Goal: Task Accomplishment & Management: Manage account settings

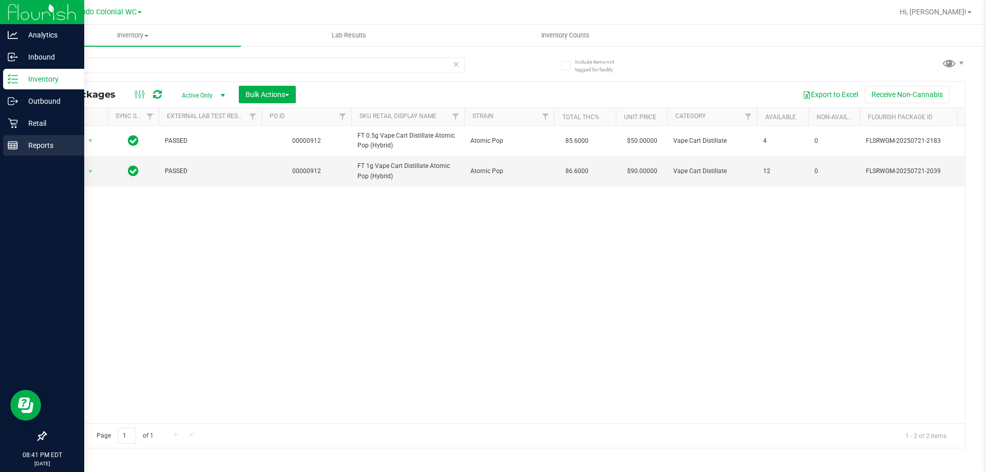
click at [13, 140] on div "Reports" at bounding box center [43, 145] width 81 height 21
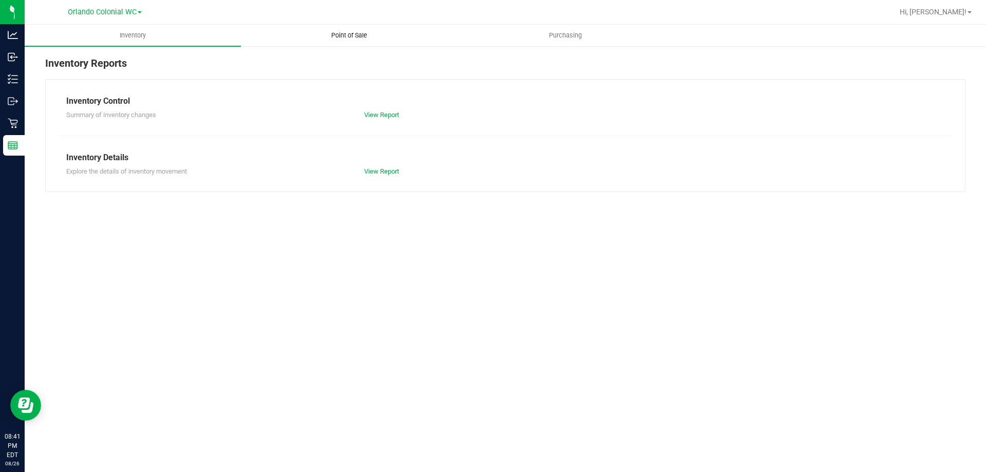
click at [348, 29] on uib-tab-heading "Point of Sale" at bounding box center [348, 35] width 215 height 21
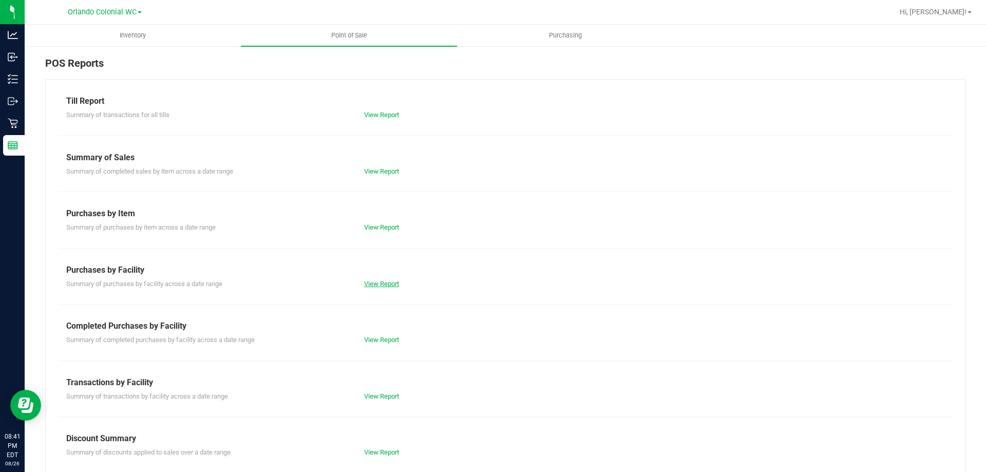
click at [375, 282] on link "View Report" at bounding box center [381, 284] width 35 height 8
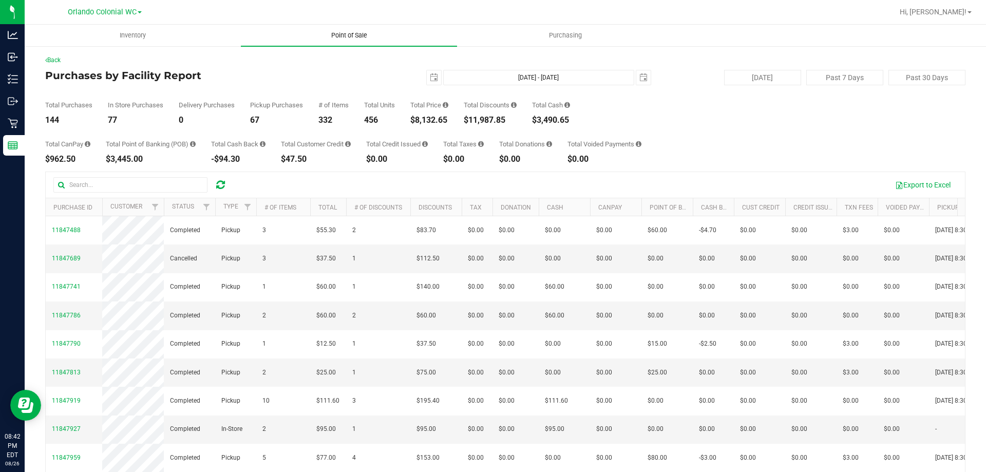
click at [336, 31] on span "Point of Sale" at bounding box center [349, 35] width 64 height 9
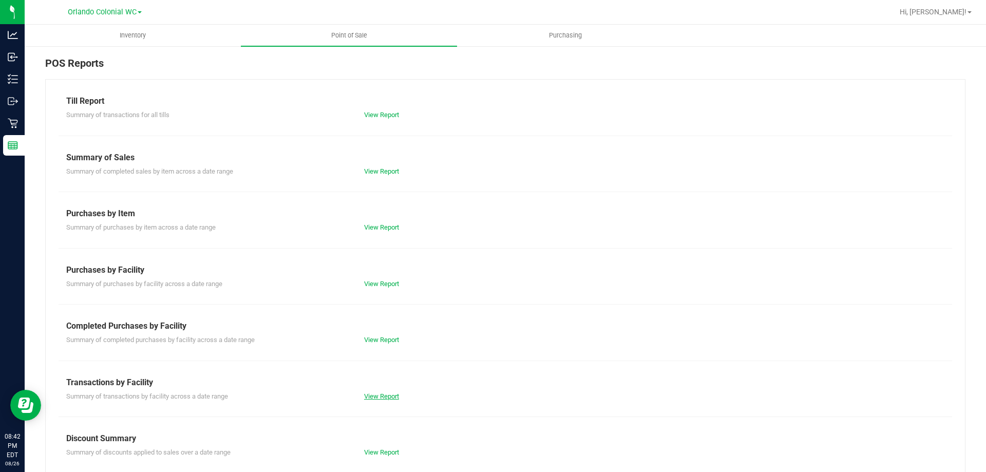
click at [384, 394] on link "View Report" at bounding box center [381, 396] width 35 height 8
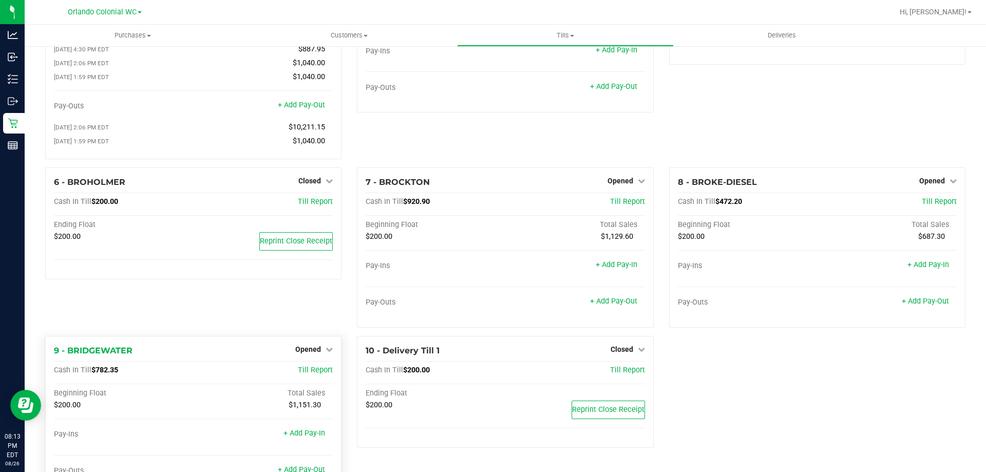
scroll to position [149, 0]
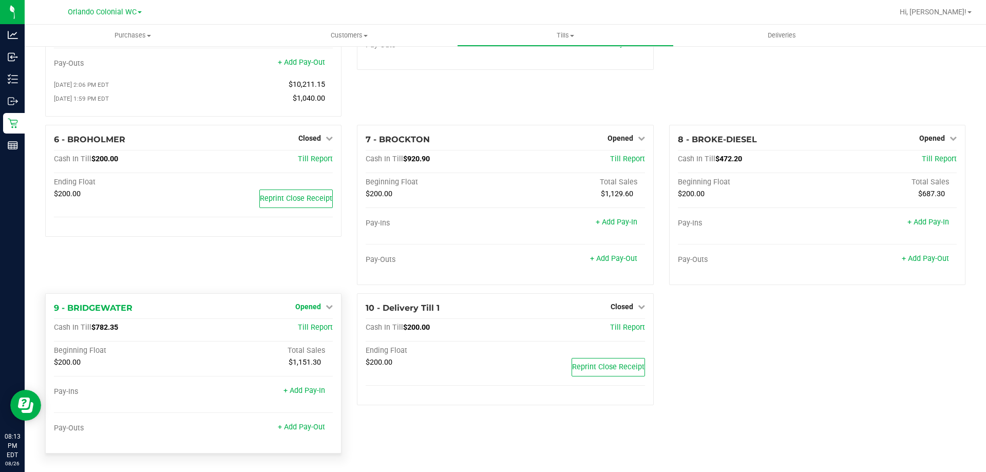
click at [307, 305] on span "Opened" at bounding box center [308, 306] width 26 height 8
click at [318, 327] on link "Close Till" at bounding box center [310, 327] width 28 height 8
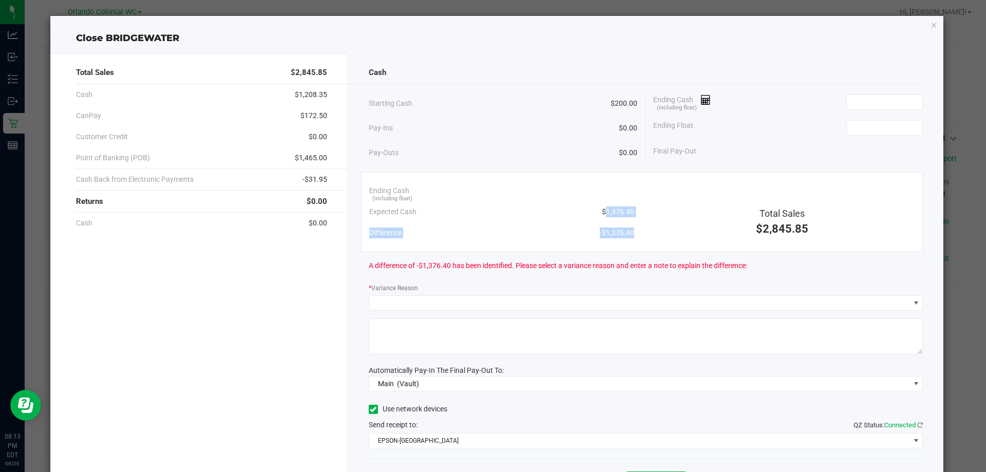
drag, startPoint x: 637, startPoint y: 217, endPoint x: 577, endPoint y: 208, distance: 60.7
click at [577, 208] on div "Ending Cash (including float) Expected Cash $1,376.40 Difference -$1,376.40 Tot…" at bounding box center [642, 212] width 562 height 80
click at [577, 208] on div "Expected Cash $1,376.40" at bounding box center [501, 211] width 265 height 21
drag, startPoint x: 590, startPoint y: 208, endPoint x: 628, endPoint y: 209, distance: 38.0
click at [628, 209] on div "Expected Cash $1,376.40" at bounding box center [501, 211] width 265 height 21
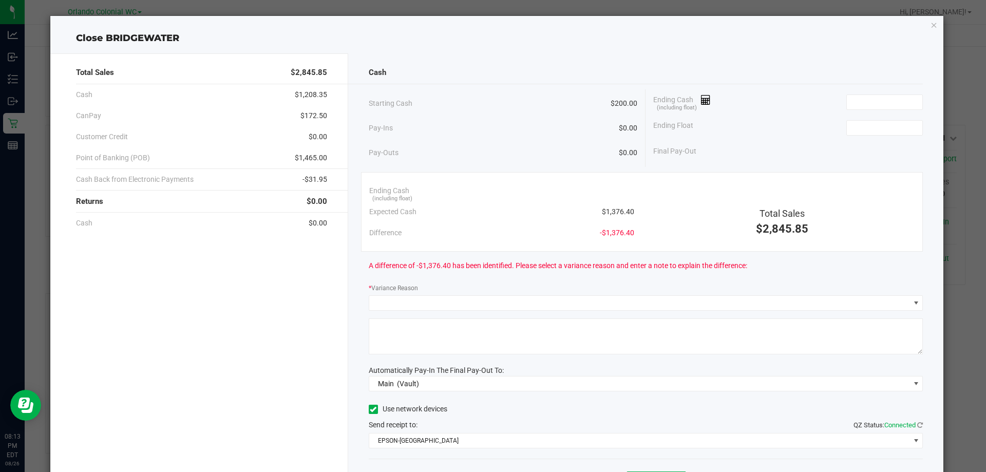
copy span "$1,376.40"
click at [865, 105] on input at bounding box center [884, 102] width 75 height 14
paste input "1376.4"
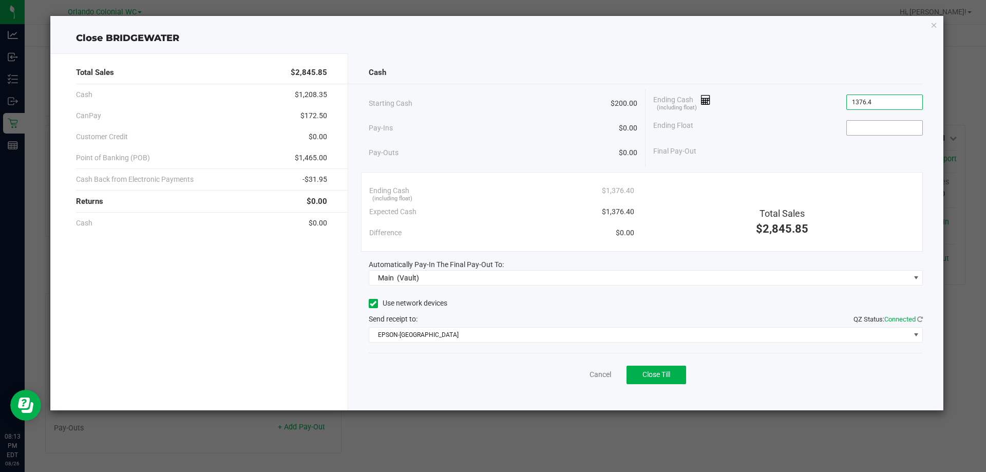
type input "$1,376.40"
click at [864, 126] on input at bounding box center [884, 128] width 75 height 14
type input "$200.00"
click at [852, 74] on div "Cash" at bounding box center [646, 73] width 555 height 22
click at [651, 375] on span "Close Till" at bounding box center [656, 374] width 28 height 8
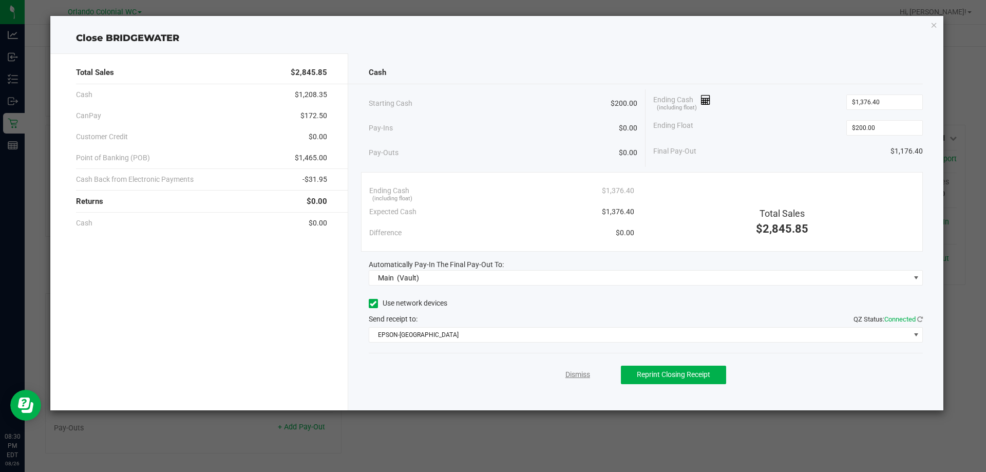
click at [582, 379] on link "Dismiss" at bounding box center [577, 374] width 25 height 11
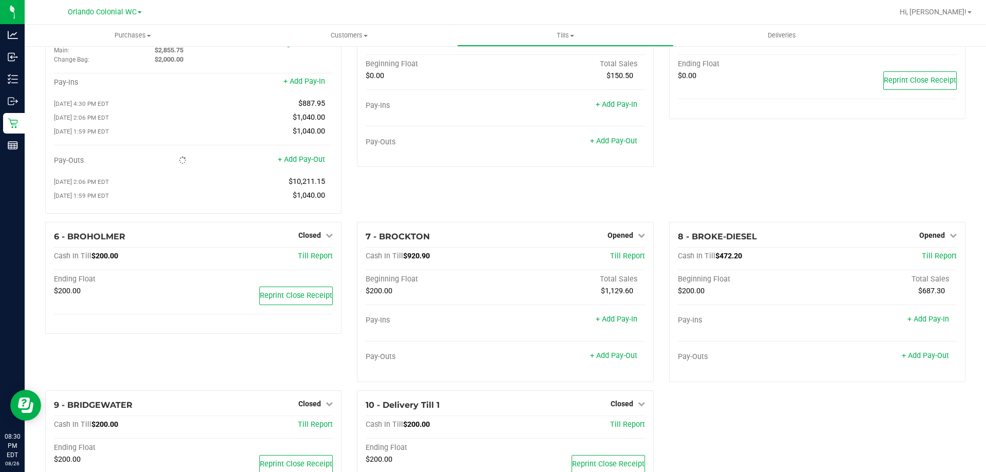
scroll to position [0, 0]
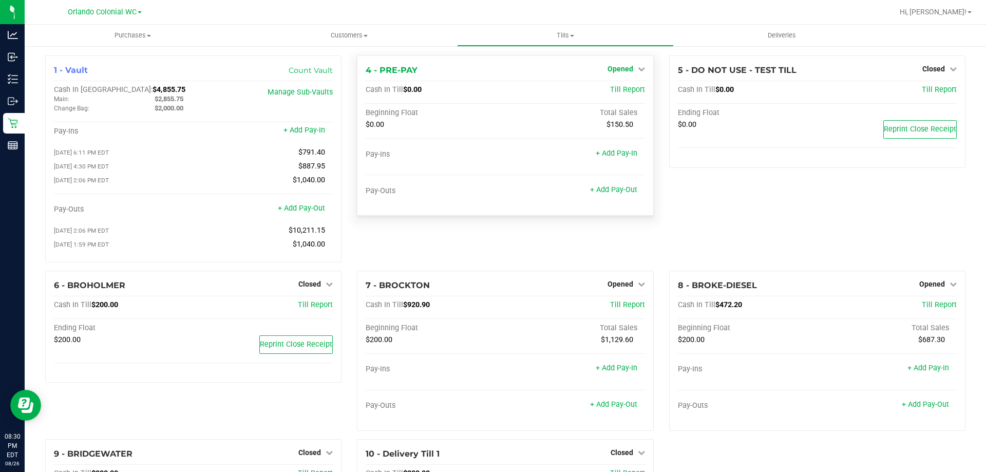
click at [609, 66] on span "Opened" at bounding box center [620, 69] width 26 height 8
click at [622, 94] on link "Close Till" at bounding box center [621, 90] width 28 height 8
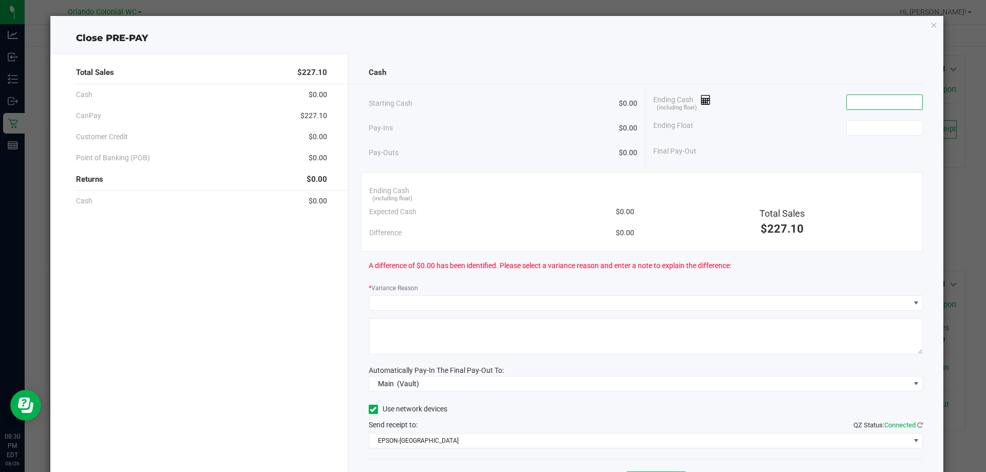
click at [863, 106] on input at bounding box center [884, 102] width 75 height 14
type input "$0.00"
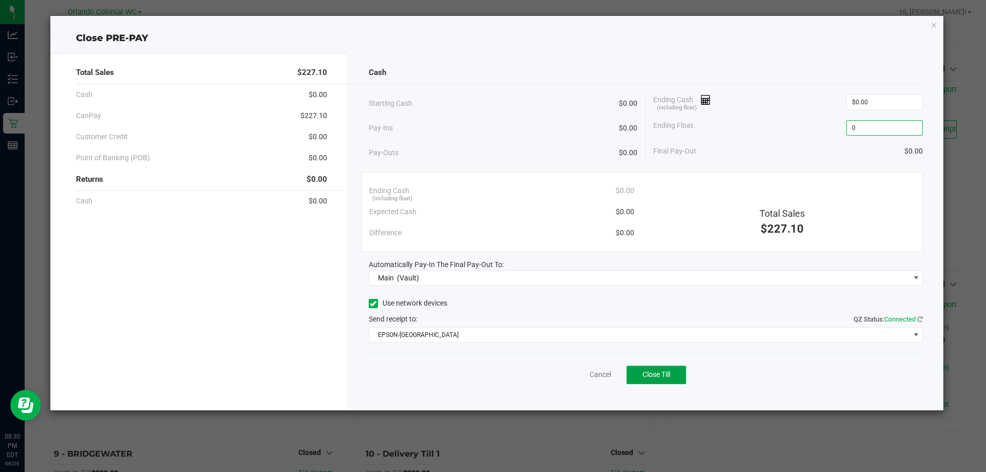
type input "$0.00"
click at [668, 375] on span "Close Till" at bounding box center [656, 374] width 28 height 8
click at [587, 373] on link "Dismiss" at bounding box center [577, 374] width 25 height 11
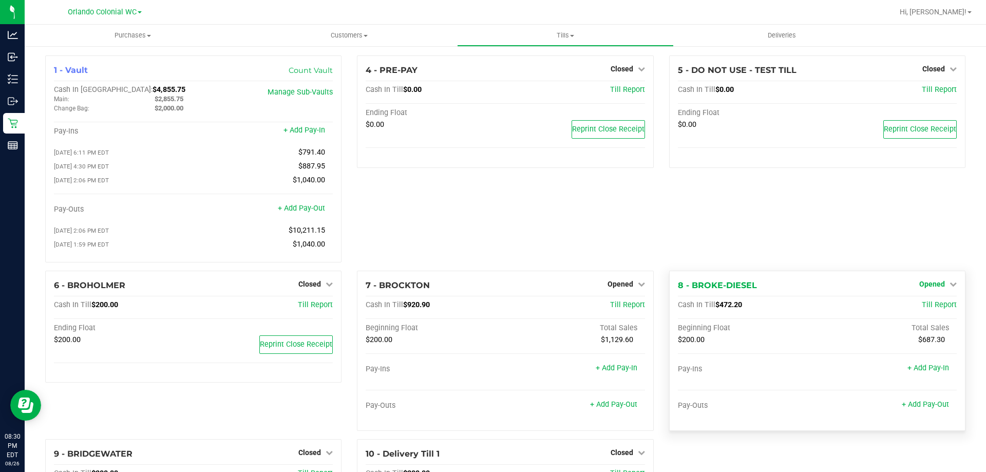
click at [933, 288] on span "Opened" at bounding box center [932, 284] width 26 height 8
click at [923, 305] on link "Close Till" at bounding box center [933, 305] width 28 height 8
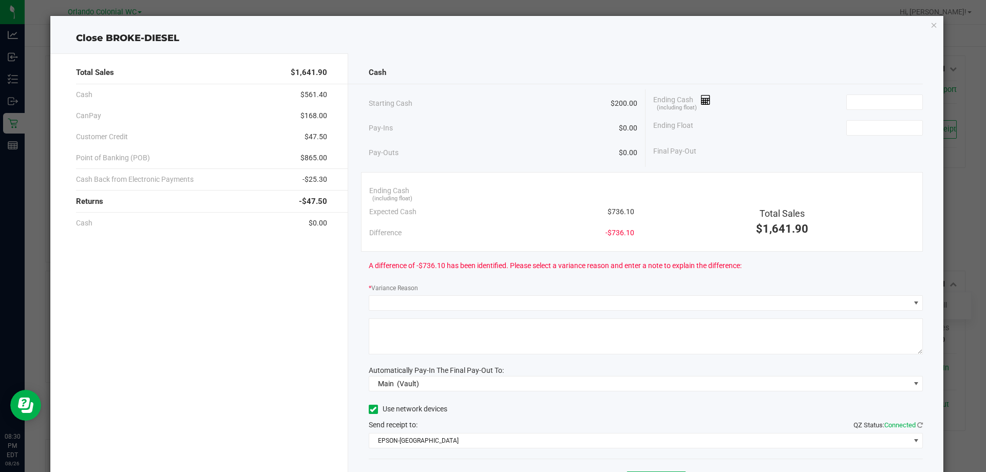
drag, startPoint x: 630, startPoint y: 208, endPoint x: 603, endPoint y: 213, distance: 27.1
click at [603, 213] on div "Ending Cash (including float) Expected Cash $736.10 Difference -$736.10" at bounding box center [501, 211] width 280 height 63
copy span "$736.10"
click at [847, 106] on input at bounding box center [884, 102] width 75 height 14
paste input "736.1"
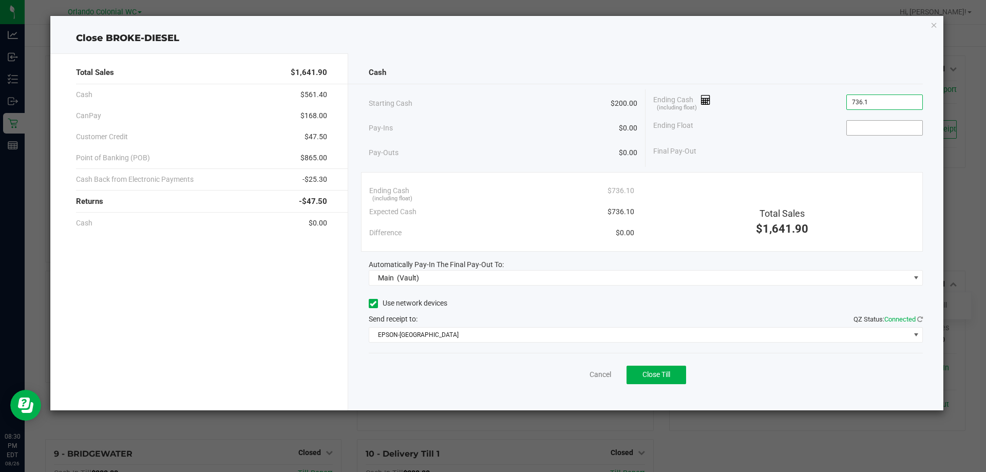
type input "$736.10"
click at [866, 122] on input at bounding box center [884, 128] width 75 height 14
click at [574, 50] on div "Total Sales $1,641.90 Cash $561.40 CanPay $168.00 Customer Credit $47.50 Point …" at bounding box center [496, 227] width 893 height 365
type input "$200.00"
click at [670, 377] on span "Close Till" at bounding box center [656, 374] width 28 height 8
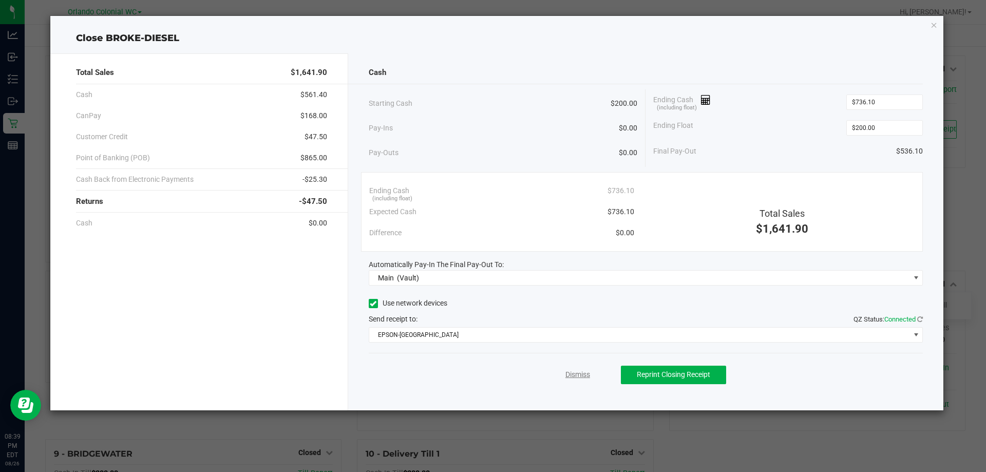
click at [578, 378] on link "Dismiss" at bounding box center [577, 374] width 25 height 11
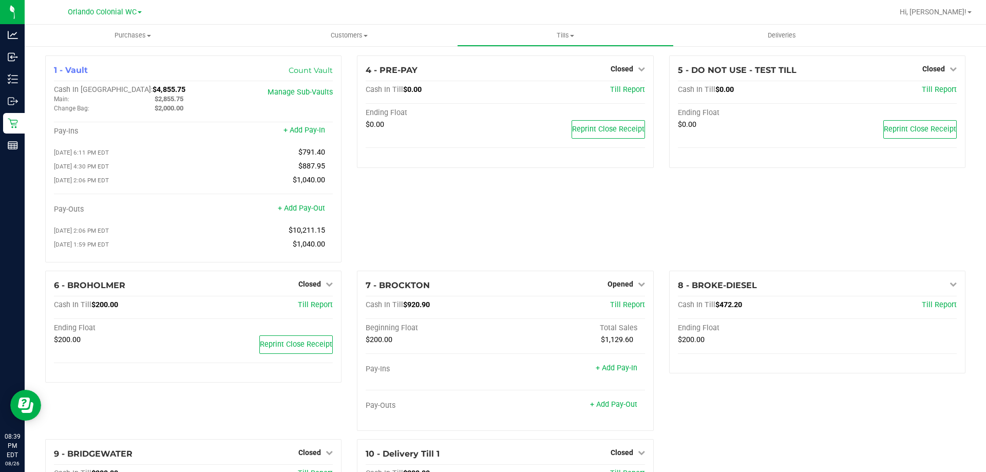
click at [568, 36] on span "Tills" at bounding box center [564, 35] width 215 height 9
click at [512, 75] on span "Reconcile e-payments" at bounding box center [508, 74] width 102 height 9
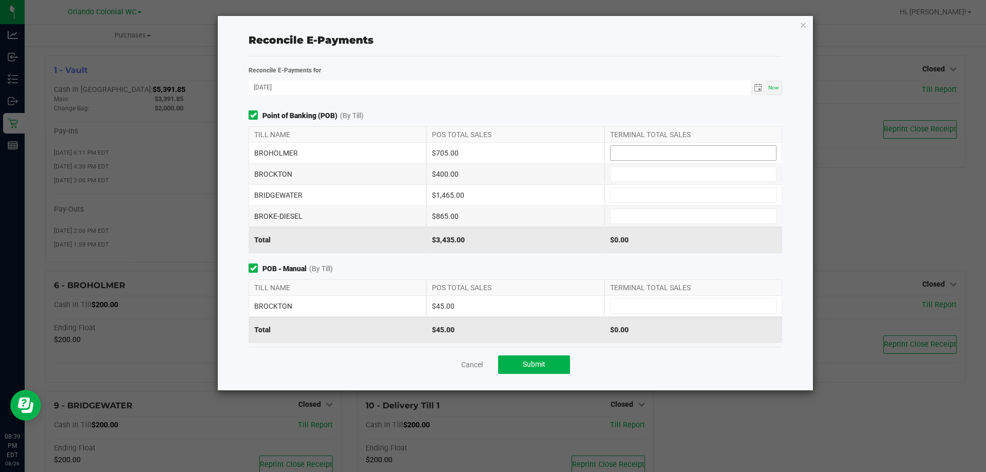
click at [628, 157] on input at bounding box center [692, 153] width 165 height 14
click at [634, 174] on input at bounding box center [692, 174] width 165 height 14
type input "$705.00"
click at [653, 306] on input at bounding box center [692, 306] width 165 height 14
click at [654, 174] on input at bounding box center [692, 174] width 165 height 14
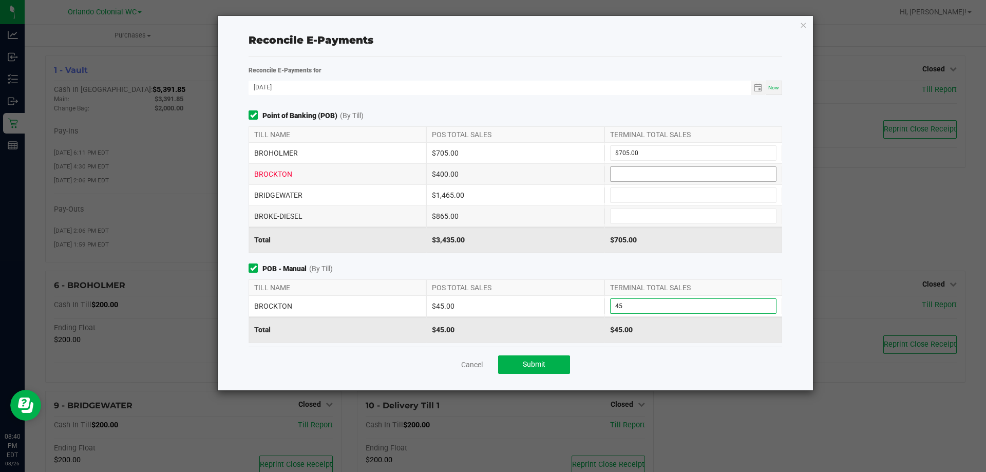
type input "$45.00"
click at [636, 196] on input at bounding box center [692, 195] width 165 height 14
type input "$400.00"
click at [623, 215] on input at bounding box center [692, 216] width 165 height 14
type input "$1,465.00"
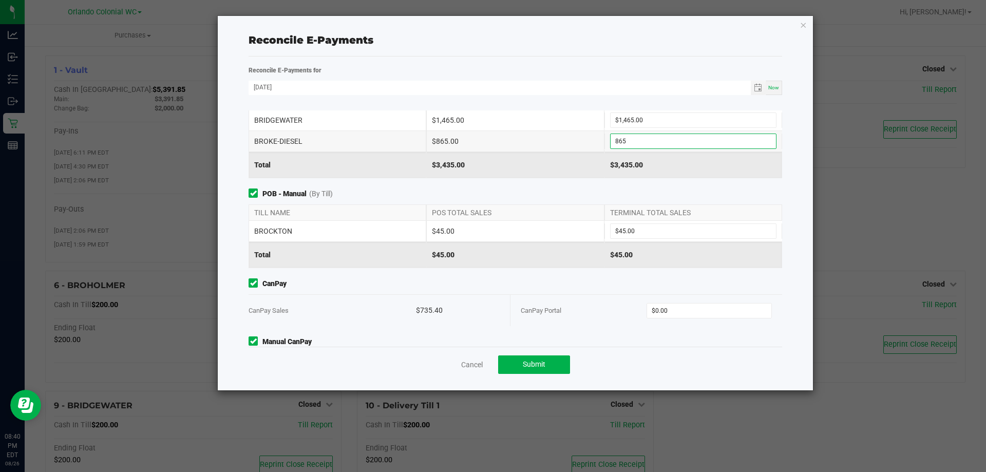
scroll to position [122, 0]
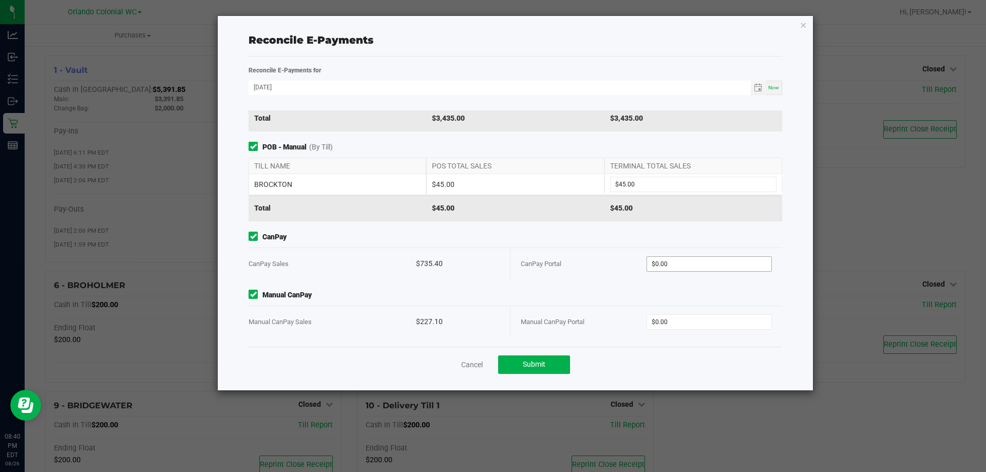
type input "$865.00"
click at [668, 260] on input "0" at bounding box center [709, 264] width 125 height 14
paste input "735.4"
type input "$735.40"
click at [649, 293] on span "Manual CanPay" at bounding box center [515, 295] width 533 height 11
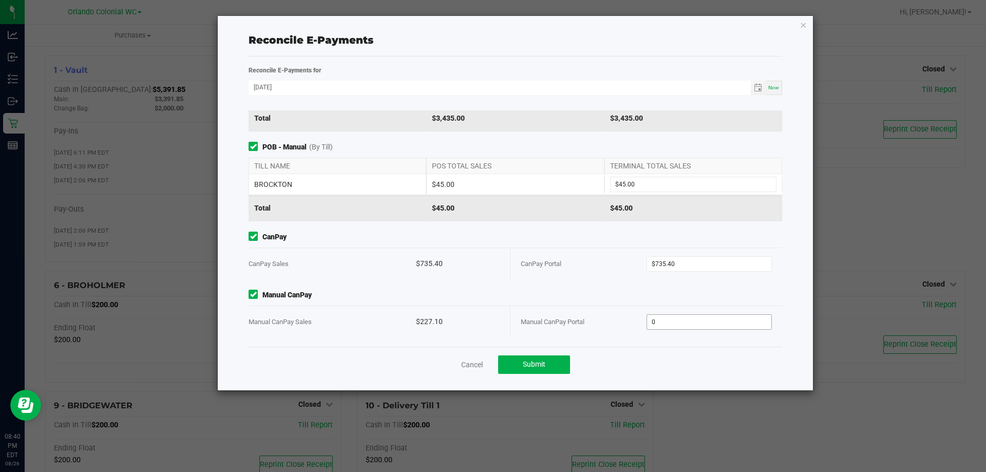
click at [660, 324] on input "0" at bounding box center [709, 322] width 125 height 14
paste input "227.1"
type input "$227.10"
click at [659, 346] on div "Point of Banking (POB) (By Till) TILL NAME POS TOTAL SALES TERMINAL TOTAL SALES…" at bounding box center [515, 228] width 549 height 236
click at [551, 368] on button "Submit" at bounding box center [534, 364] width 72 height 18
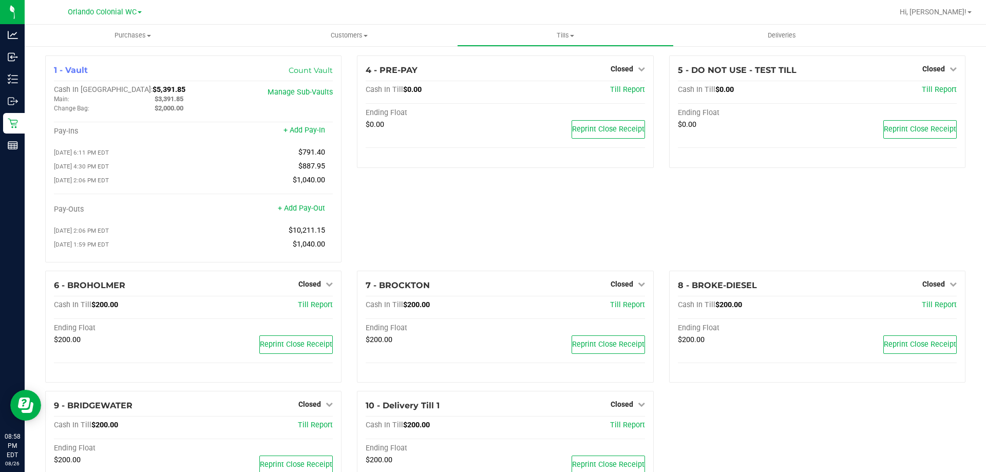
click at [373, 188] on div "4 - PRE-PAY Closed Open Till Cash In Till $0.00 Till Report Ending Float $0.00 …" at bounding box center [505, 162] width 312 height 215
click at [337, 41] on uib-tab-heading "Customers All customers Add a new customer All physicians" at bounding box center [348, 35] width 215 height 21
click at [308, 60] on span "All customers" at bounding box center [278, 62] width 74 height 9
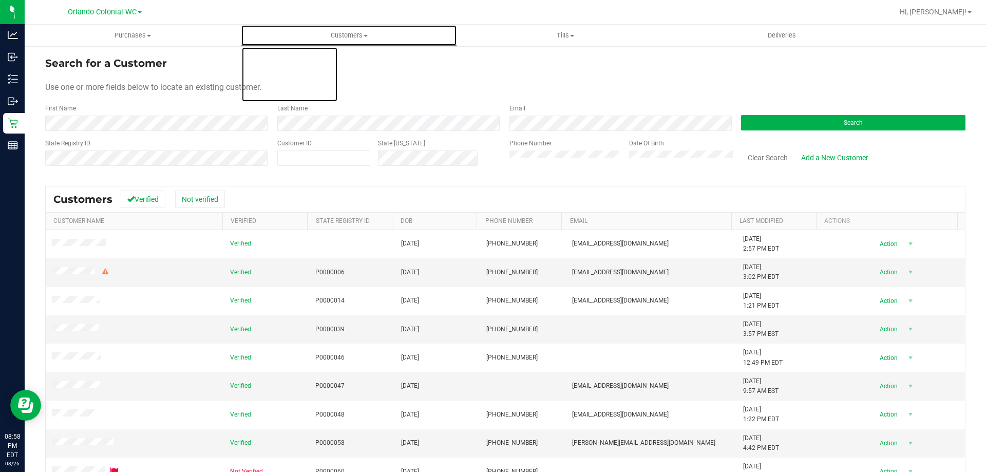
click at [353, 33] on span "Customers" at bounding box center [348, 35] width 215 height 9
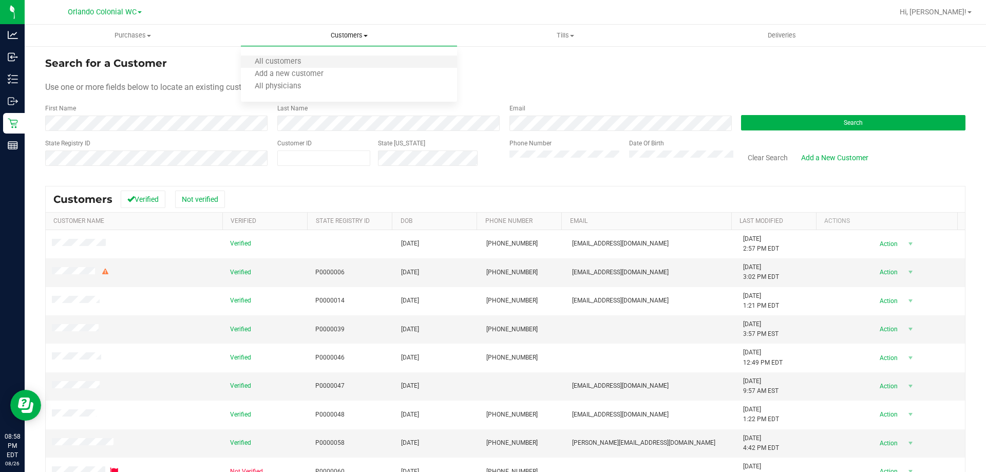
click at [332, 58] on li "All customers" at bounding box center [349, 62] width 216 height 12
click at [348, 23] on nav "Orlando Colonial WC Hi, Jorge!" at bounding box center [505, 12] width 961 height 25
click at [349, 40] on span "Customers" at bounding box center [348, 35] width 215 height 9
click at [281, 64] on span "All customers" at bounding box center [278, 62] width 74 height 9
click at [343, 35] on span "Customers" at bounding box center [348, 35] width 215 height 9
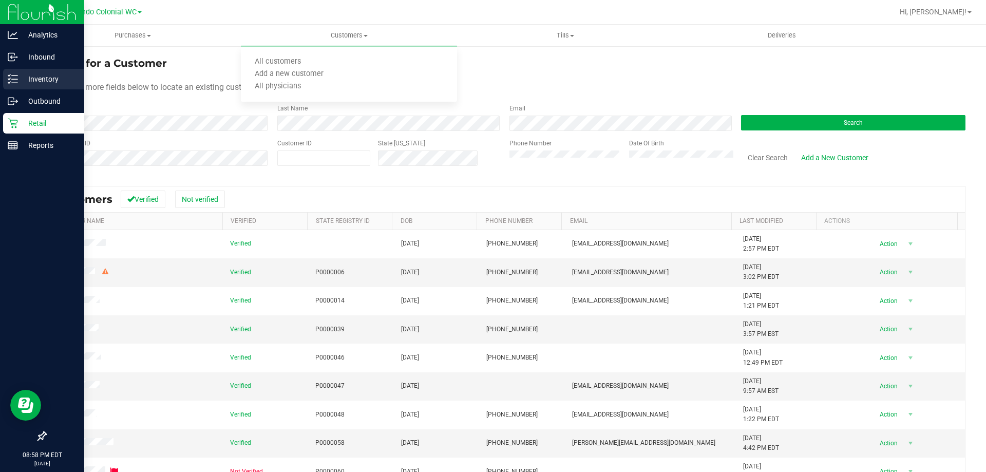
click at [34, 84] on p "Inventory" at bounding box center [49, 79] width 62 height 12
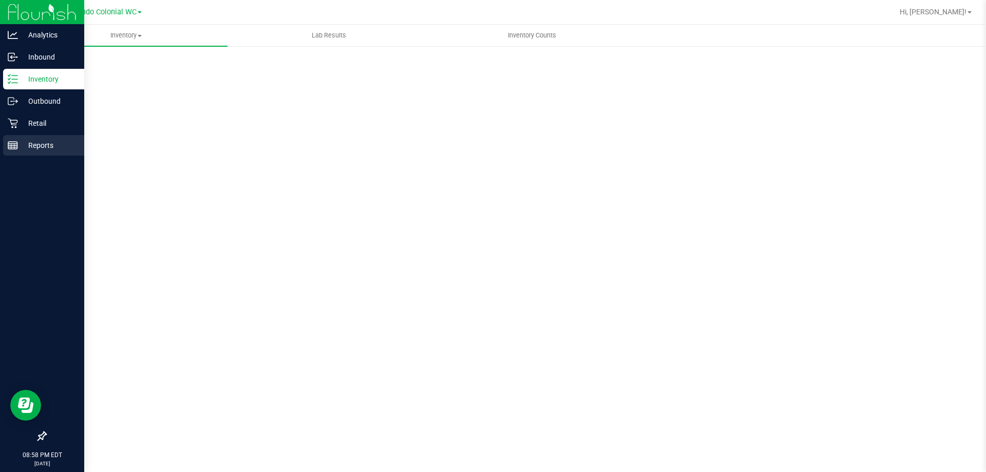
click at [39, 145] on p "Reports" at bounding box center [49, 145] width 62 height 12
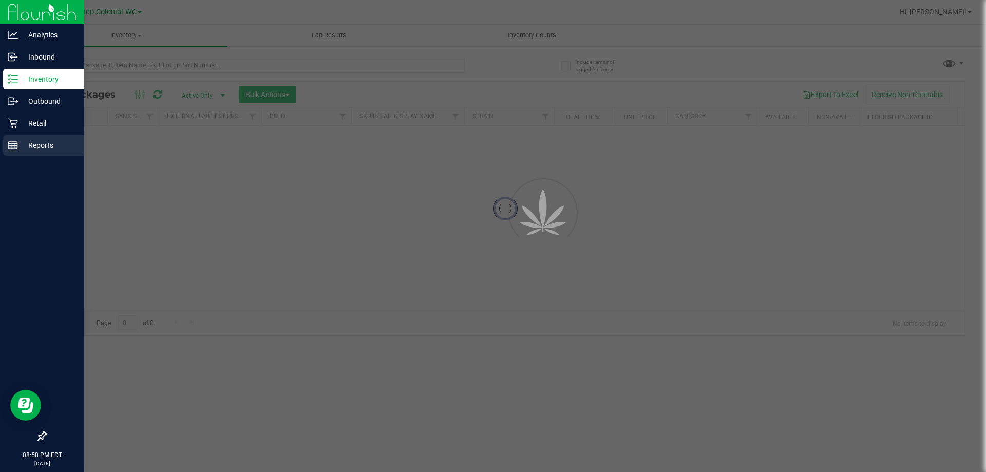
click at [39, 145] on p "Reports" at bounding box center [49, 145] width 62 height 12
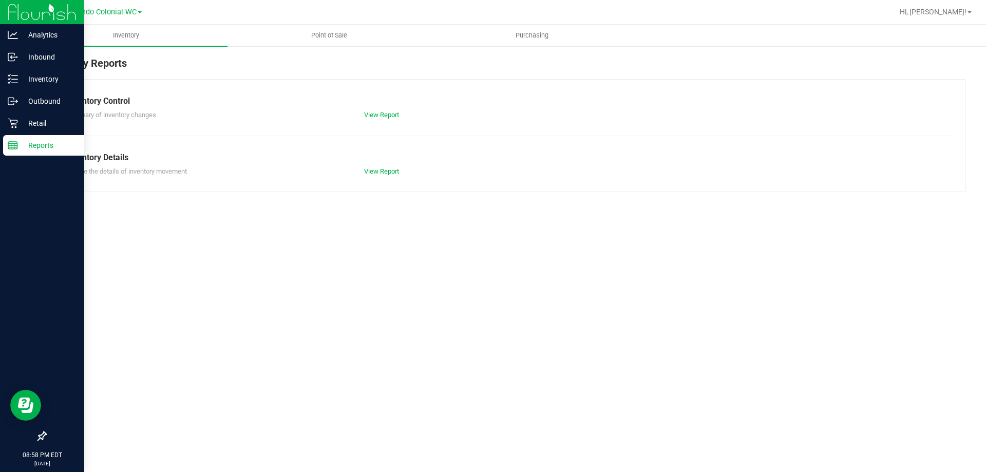
click at [39, 145] on p "Reports" at bounding box center [49, 145] width 62 height 12
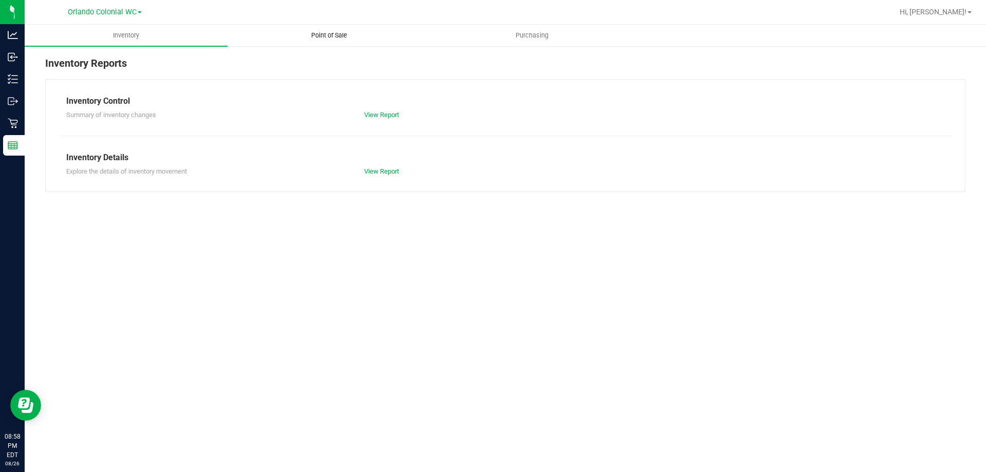
click at [313, 32] on span "Point of Sale" at bounding box center [329, 35] width 64 height 9
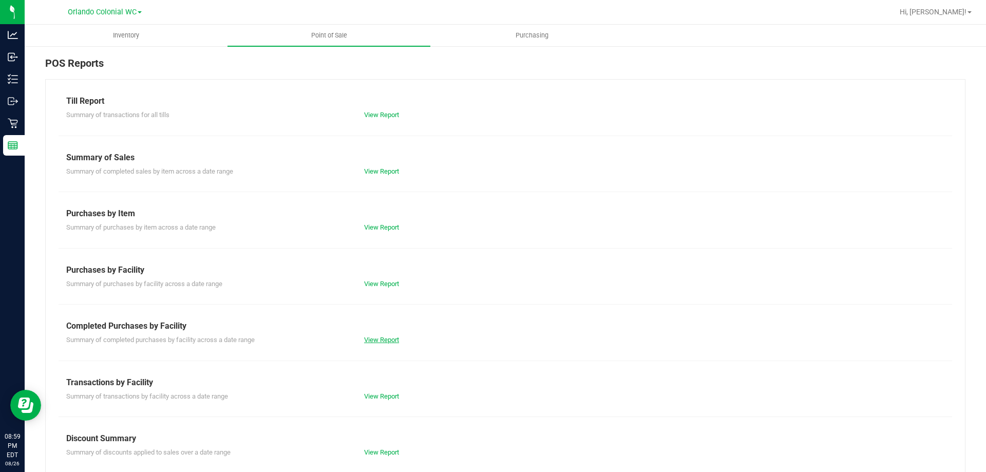
click at [378, 341] on link "View Report" at bounding box center [381, 340] width 35 height 8
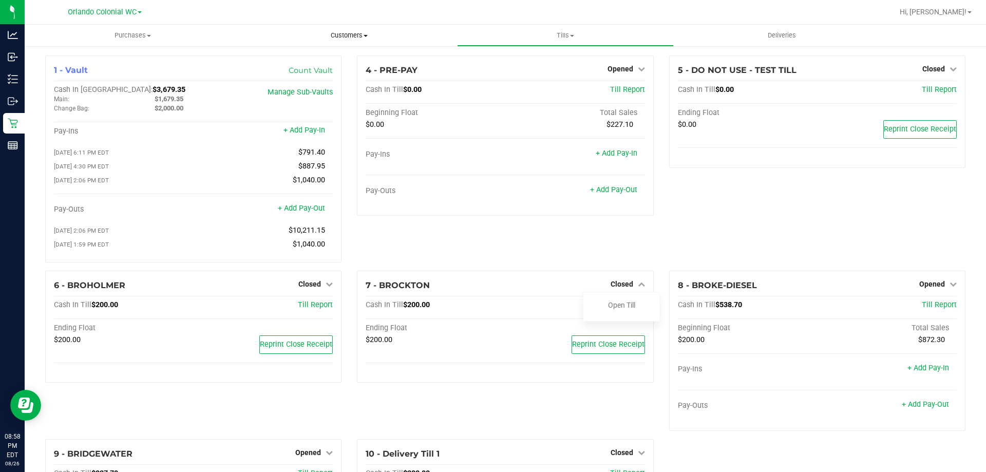
click at [354, 25] on uib-tab-heading "Customers All customers Add a new customer All physicians" at bounding box center [348, 35] width 215 height 21
click at [354, 26] on uib-tab-heading "Customers All customers Add a new customer All physicians" at bounding box center [349, 36] width 216 height 22
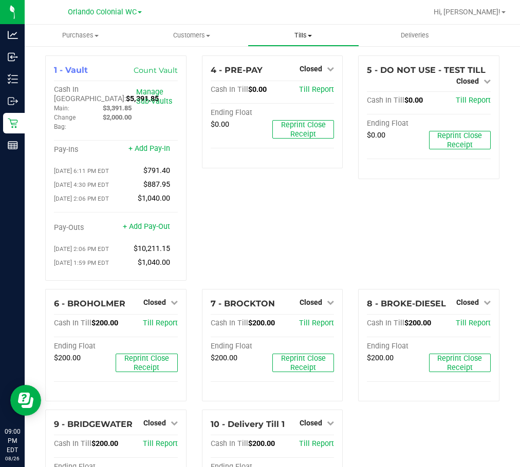
click at [304, 33] on span "Tills" at bounding box center [303, 35] width 110 height 9
click at [336, 199] on div "4 - PRE-PAY Closed Open Till Cash In Till $0.00 Till Report Ending Float $0.00 …" at bounding box center [272, 172] width 157 height 234
click at [297, 36] on span "Tills" at bounding box center [302, 35] width 111 height 9
click at [305, 219] on div "4 - PRE-PAY Closed Open Till Cash In Till $0.00 Till Report Ending Float $0.00 …" at bounding box center [272, 172] width 157 height 234
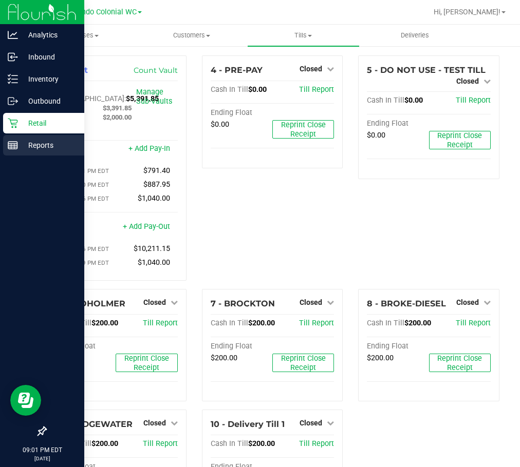
click at [20, 146] on p "Reports" at bounding box center [49, 145] width 62 height 12
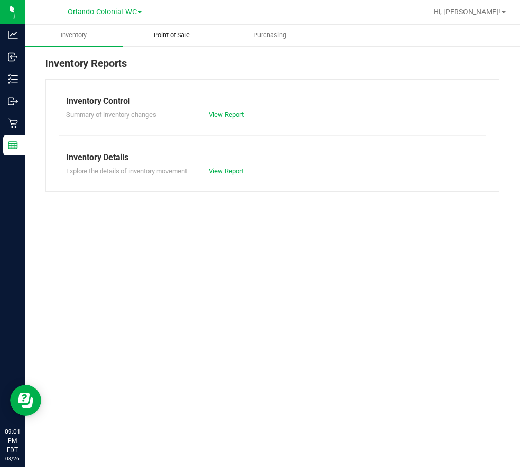
click at [183, 30] on uib-tab-heading "Point of Sale" at bounding box center [171, 35] width 97 height 21
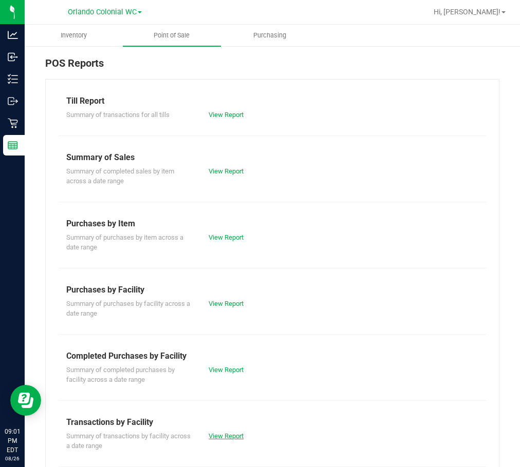
click at [236, 438] on link "View Report" at bounding box center [225, 436] width 35 height 8
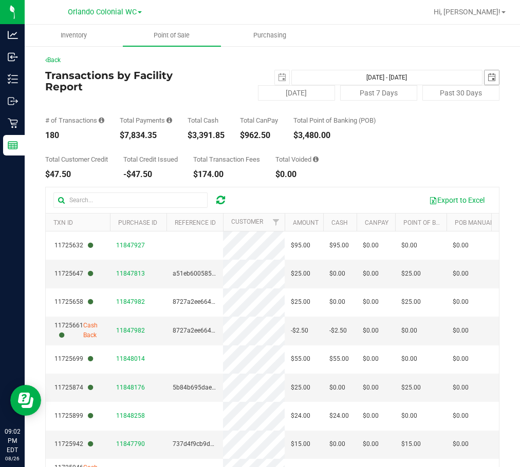
click at [487, 75] on span "select" at bounding box center [491, 77] width 8 height 8
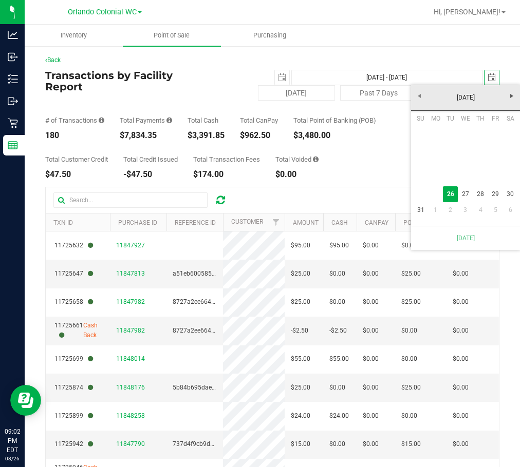
click at [370, 145] on div "Total Customer Credit $47.50 Total Credit Issued -$47.50 Total Transaction Fees…" at bounding box center [272, 159] width 454 height 39
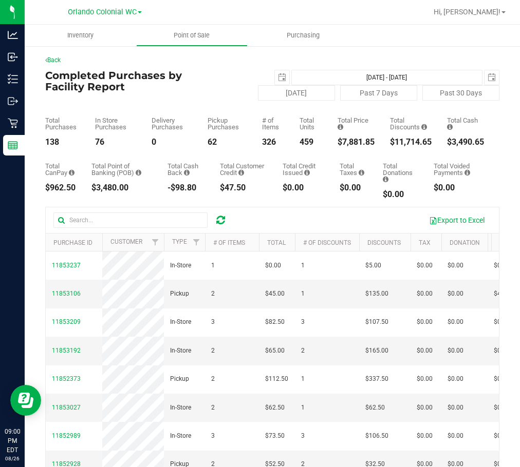
drag, startPoint x: 366, startPoint y: 144, endPoint x: 324, endPoint y: 143, distance: 42.1
click at [324, 143] on div "Total Purchases 138 In Store Purchases 76 Delivery Purchases 0 Pickup Purchases…" at bounding box center [272, 124] width 454 height 46
copy div "$7,881.85"
click at [278, 77] on span "select" at bounding box center [282, 77] width 8 height 8
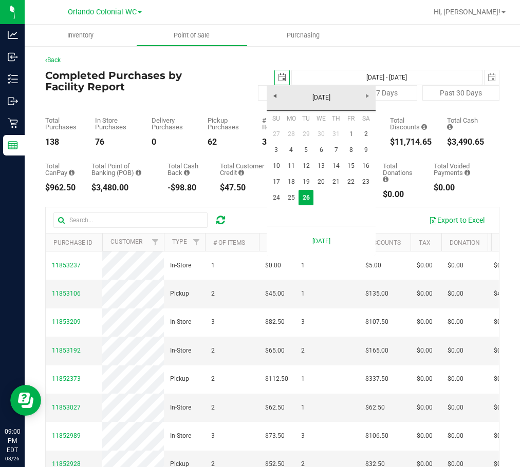
scroll to position [0, 26]
click at [293, 204] on link "25" at bounding box center [290, 198] width 15 height 16
type input "[DATE]"
type input "[DATE] - [DATE]"
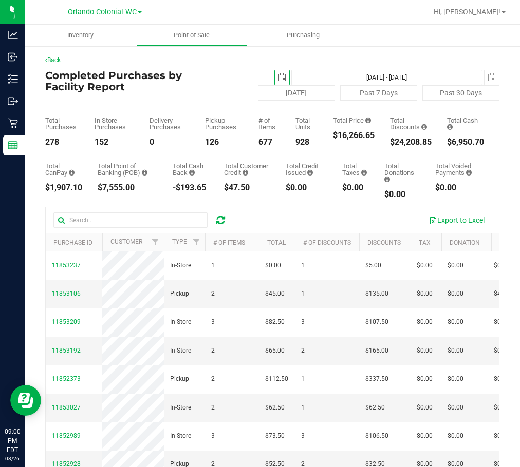
click at [278, 81] on span "select" at bounding box center [282, 77] width 8 height 8
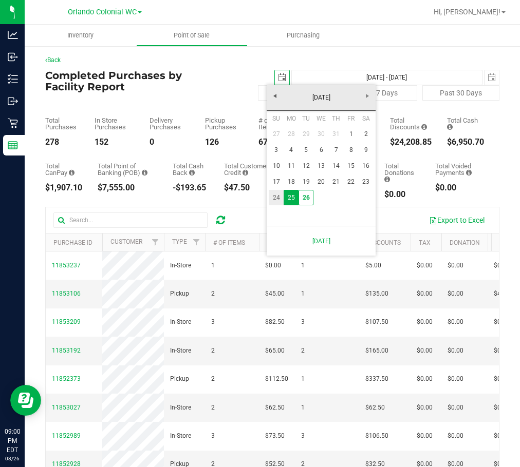
click at [279, 198] on link "24" at bounding box center [276, 198] width 15 height 16
type input "[DATE]"
type input "[DATE] - [DATE]"
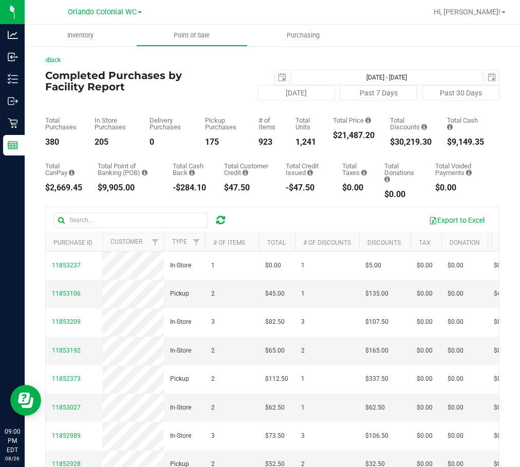
drag, startPoint x: 324, startPoint y: 133, endPoint x: 366, endPoint y: 136, distance: 41.2
click at [379, 136] on div "Total Purchases 380 In Store Purchases 205 Delivery Purchases 0 Pickup Purchase…" at bounding box center [272, 124] width 454 height 46
click at [365, 136] on div "$21,487.20" at bounding box center [354, 135] width 42 height 8
click at [364, 136] on div "$21,487.20" at bounding box center [354, 135] width 42 height 8
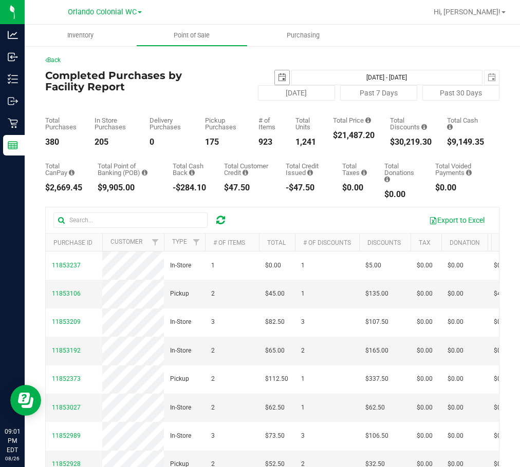
click at [278, 77] on span "select" at bounding box center [282, 77] width 8 height 8
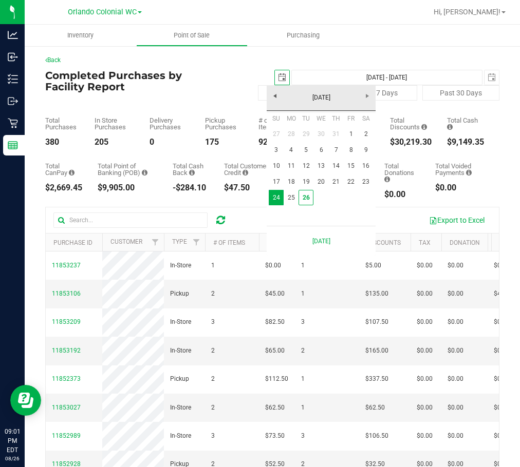
scroll to position [0, 26]
click at [352, 133] on link "1" at bounding box center [350, 134] width 15 height 16
type input "2025-08-01"
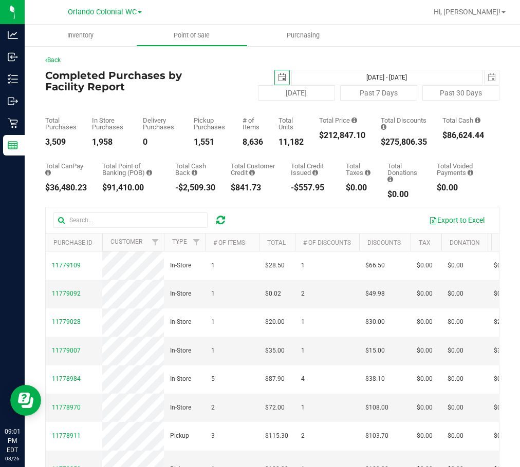
click at [351, 135] on div "$212,847.10" at bounding box center [342, 135] width 46 height 8
copy div "212,847.10"
click at [290, 96] on button "Today" at bounding box center [296, 92] width 77 height 15
type input "Aug 26, 2025 - Aug 26, 2025"
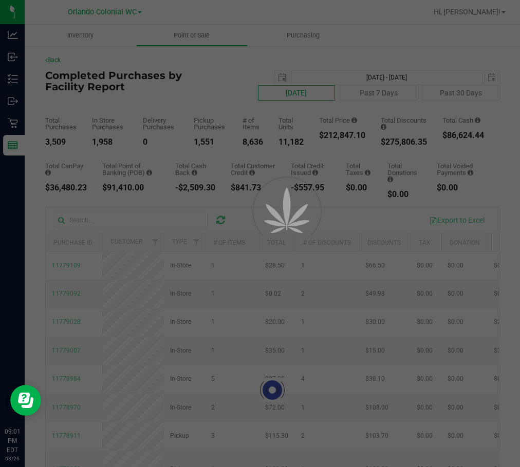
click at [290, 96] on div at bounding box center [260, 233] width 520 height 467
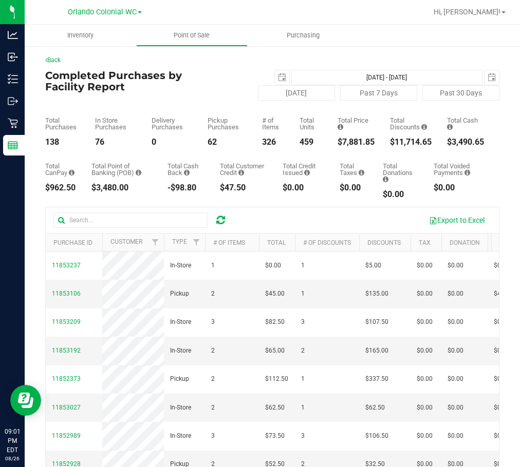
drag, startPoint x: 411, startPoint y: 141, endPoint x: 386, endPoint y: 142, distance: 25.7
click at [377, 142] on div "Total Purchases 138 In Store Purchases 76 Delivery Purchases 0 Pickup Purchases…" at bounding box center [272, 124] width 454 height 46
copy div "$11,714.65"
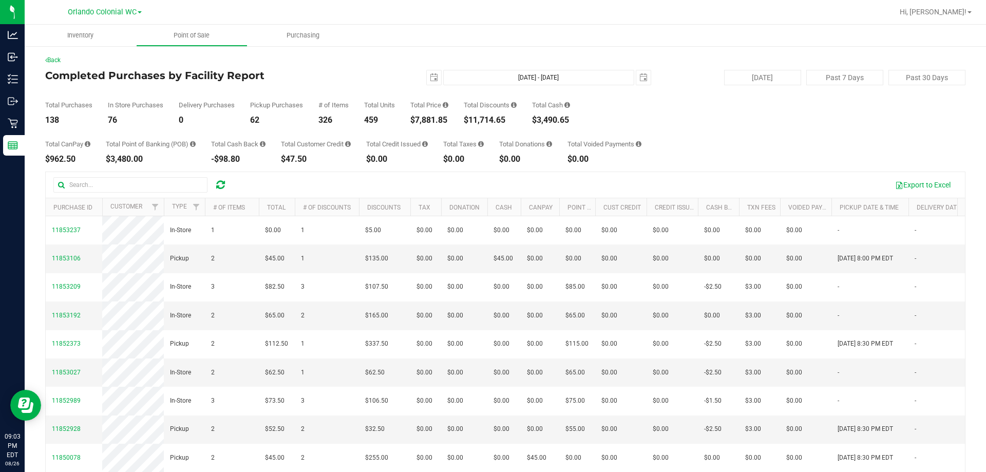
click at [270, 75] on h4 "Completed Purchases by Facility Report" at bounding box center [198, 75] width 307 height 11
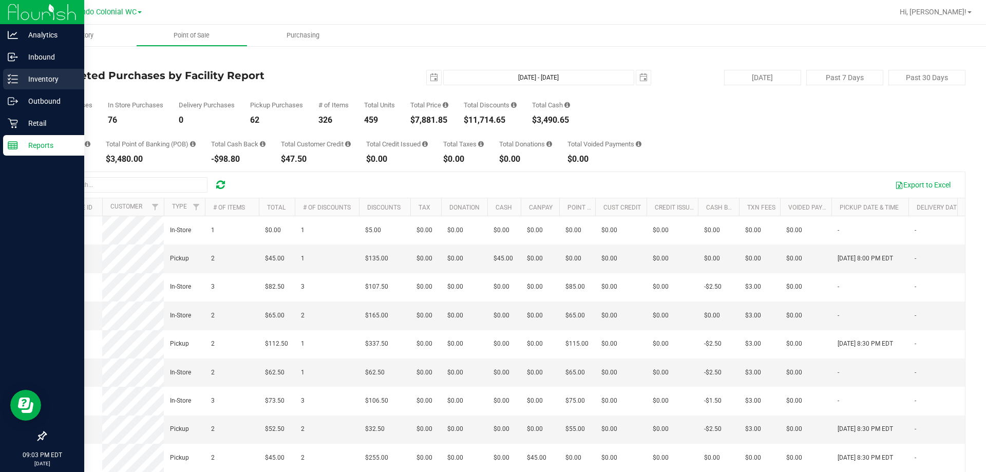
click at [34, 83] on p "Inventory" at bounding box center [49, 79] width 62 height 12
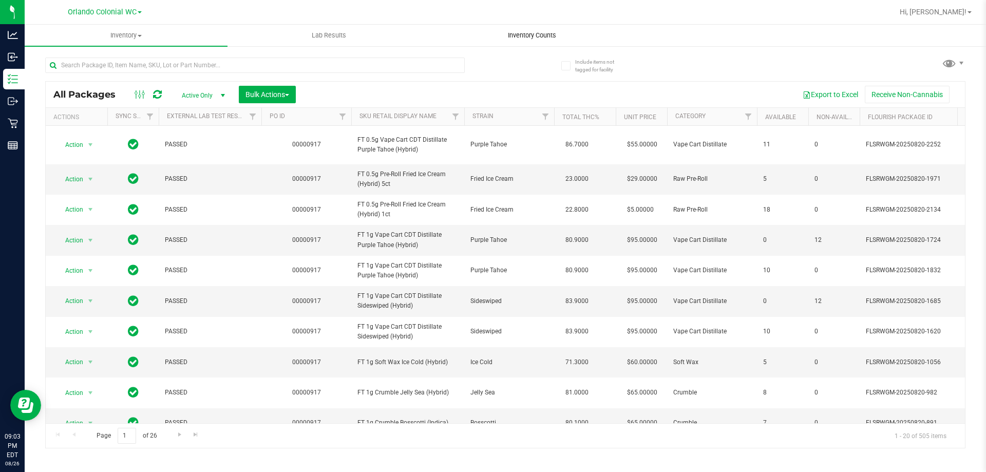
click at [519, 26] on uib-tab-heading "Inventory Counts" at bounding box center [532, 35] width 202 height 21
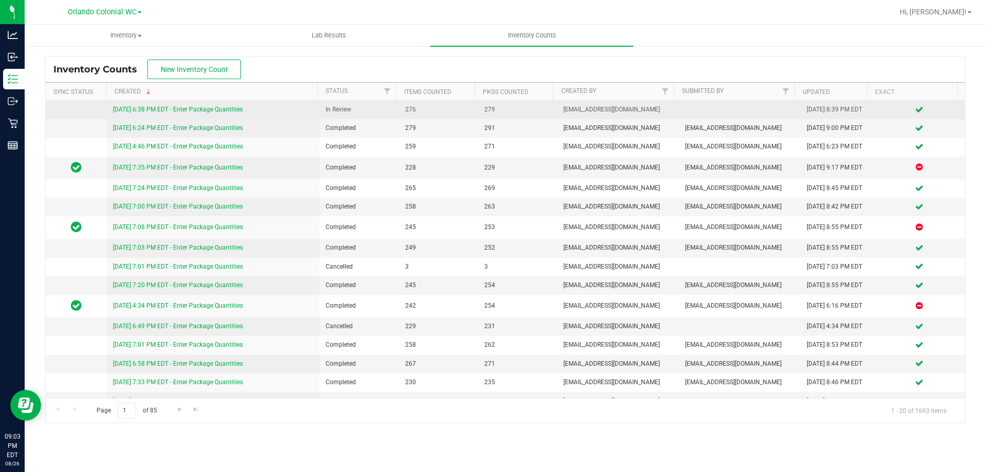
click at [233, 110] on link "8/26/25 6:38 PM EDT - Enter Package Quantities" at bounding box center [178, 109] width 130 height 7
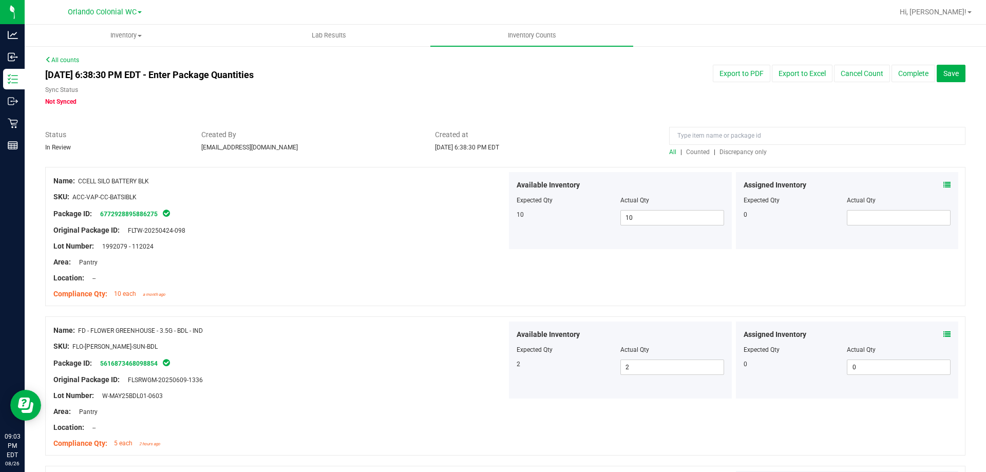
click at [519, 150] on span "All" at bounding box center [672, 151] width 7 height 7
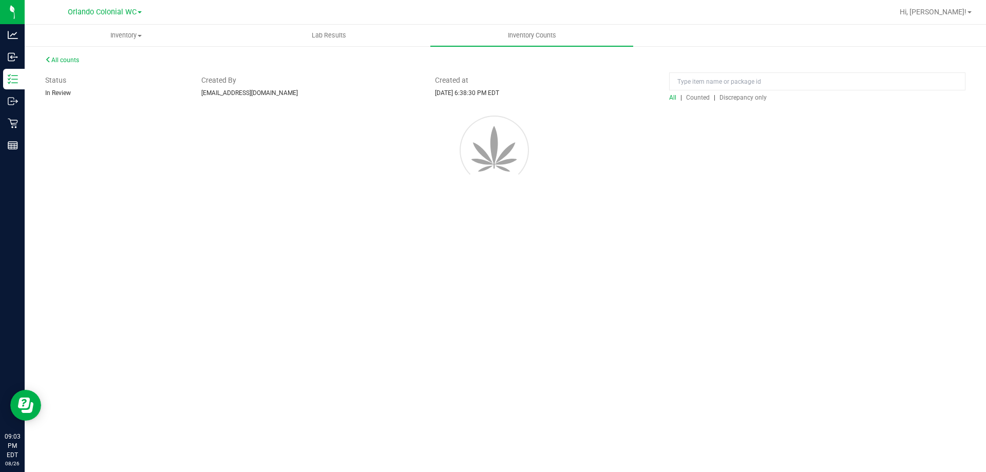
click at [519, 102] on div "All | Counted | Discrepancy only" at bounding box center [817, 97] width 296 height 9
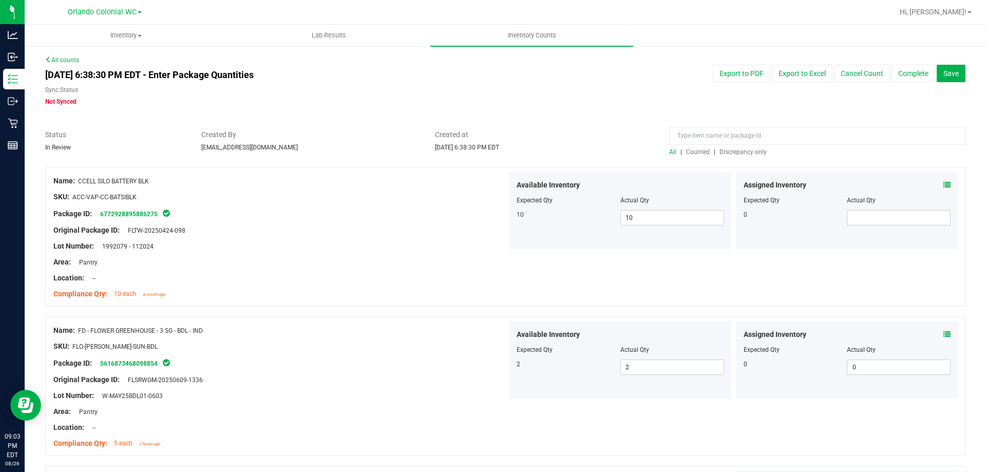
click at [519, 155] on span "Counted" at bounding box center [698, 151] width 24 height 7
click at [519, 152] on span "Discrepancy only" at bounding box center [742, 151] width 47 height 7
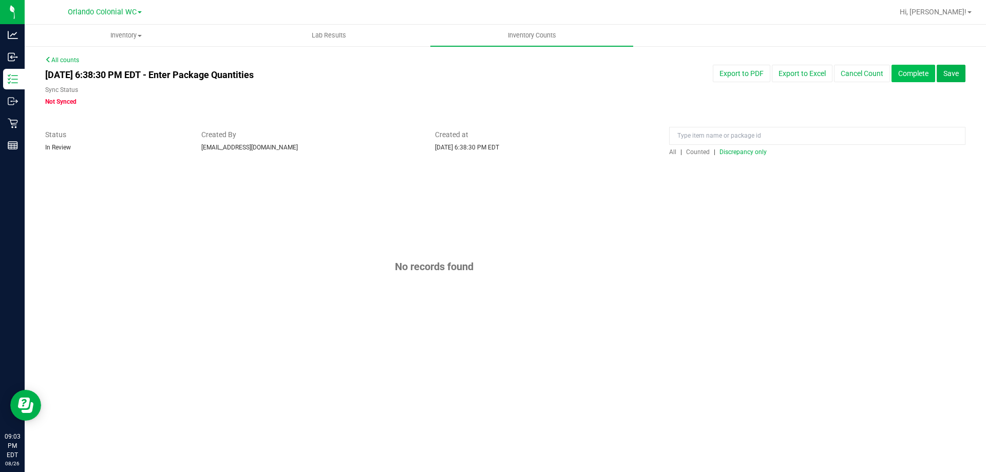
click at [519, 72] on button "Complete" at bounding box center [913, 73] width 44 height 17
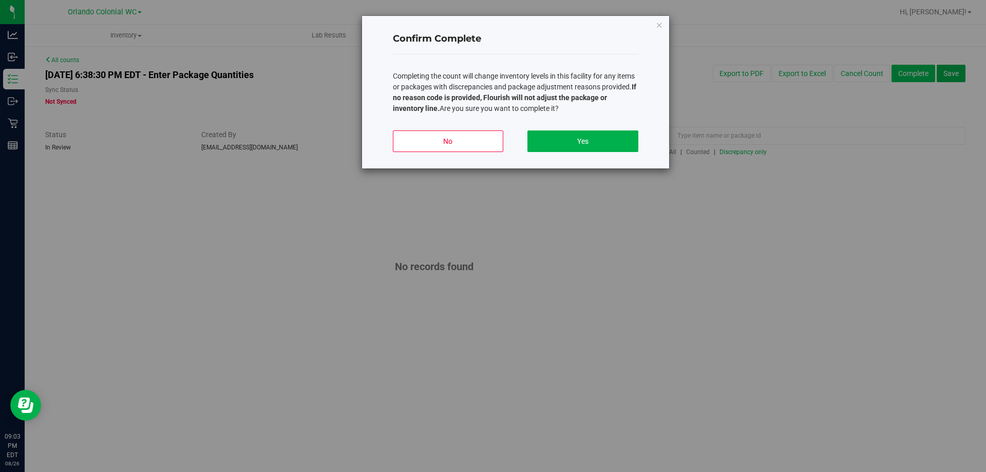
click at [519, 25] on icon "button" at bounding box center [659, 24] width 7 height 12
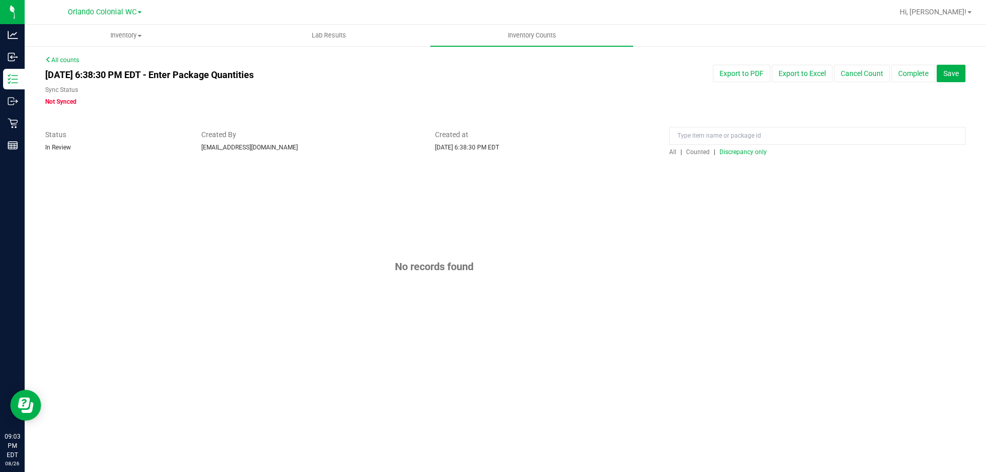
click at [519, 78] on button "Save" at bounding box center [951, 73] width 29 height 17
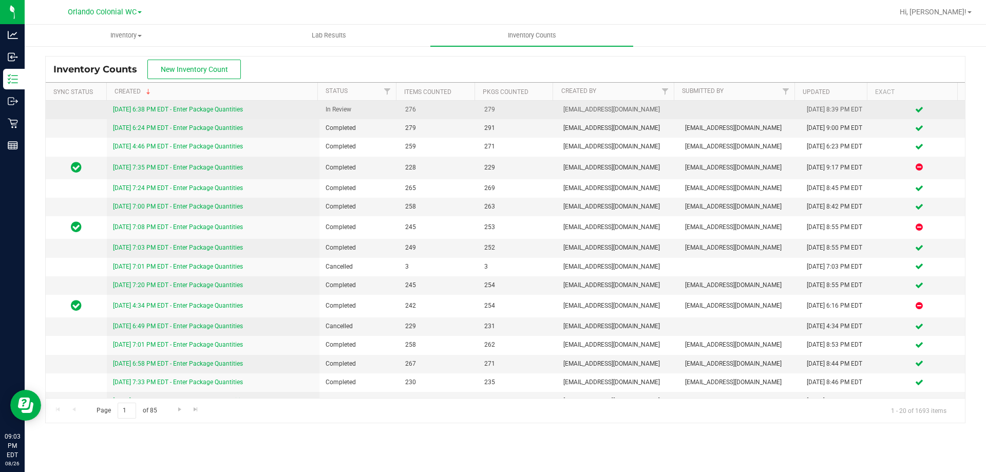
click at [235, 111] on link "8/26/25 6:38 PM EDT - Enter Package Quantities" at bounding box center [178, 109] width 130 height 7
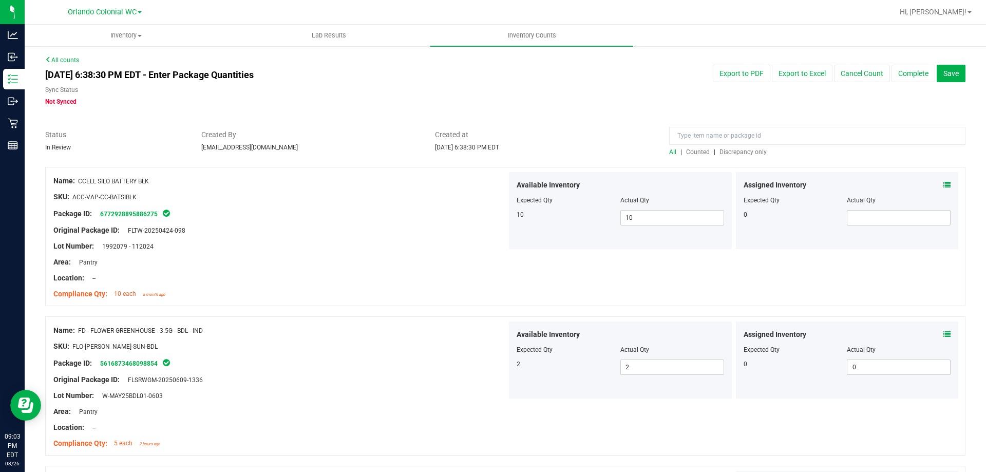
click at [519, 151] on span "Counted" at bounding box center [698, 151] width 24 height 7
click at [519, 152] on span "Discrepancy only" at bounding box center [742, 151] width 47 height 7
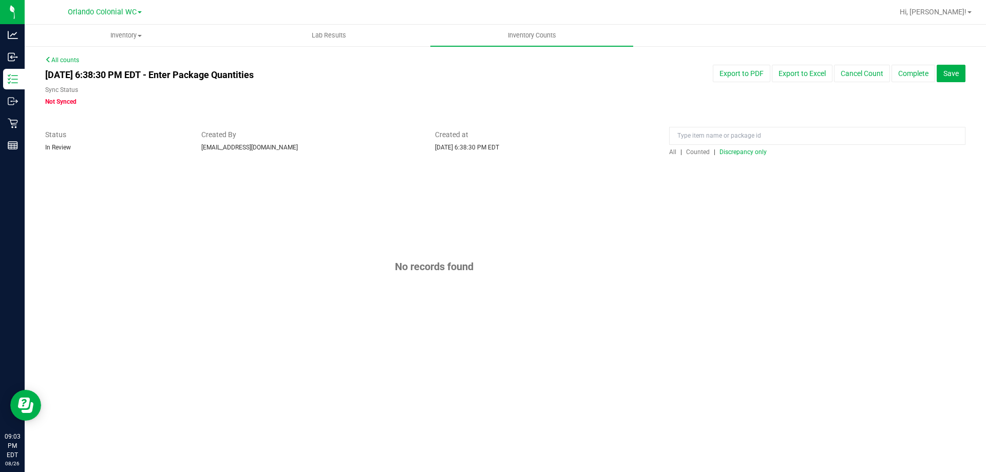
click at [519, 75] on button "Complete" at bounding box center [913, 73] width 44 height 17
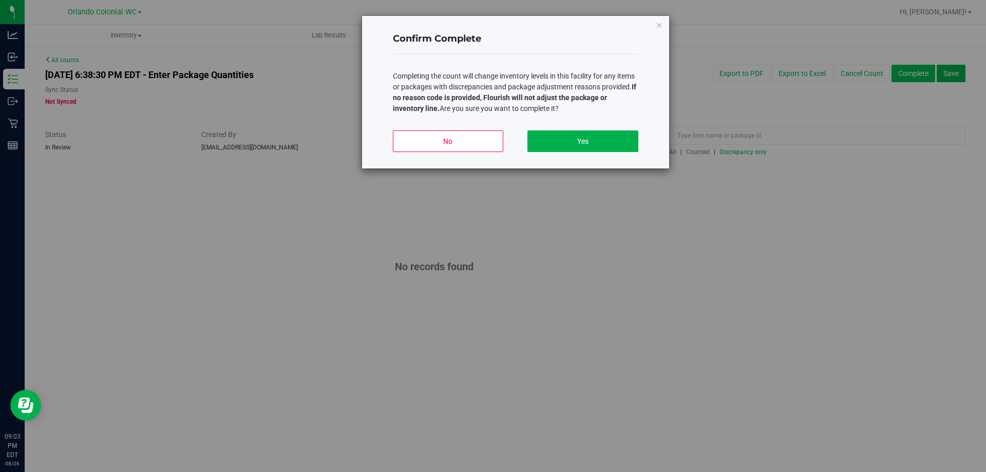
click at [519, 139] on button "Yes" at bounding box center [582, 141] width 110 height 22
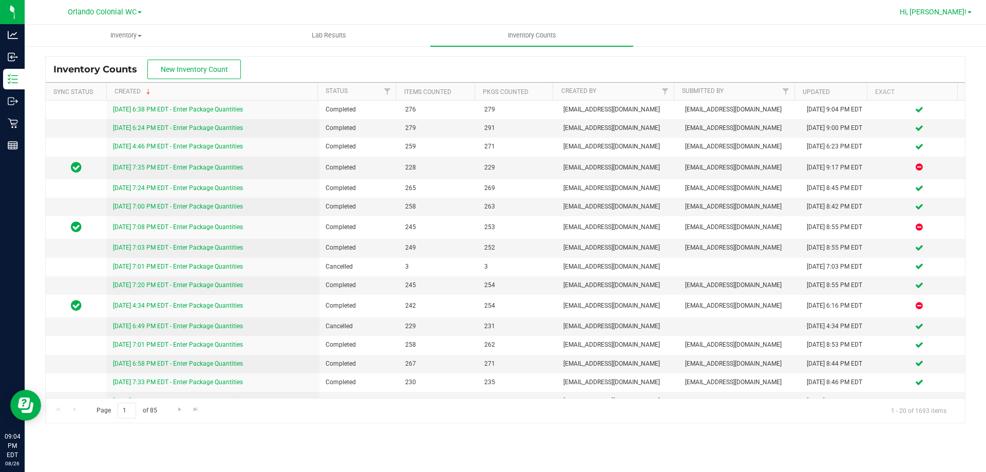
click at [519, 17] on link "Hi, Jorge!" at bounding box center [935, 12] width 80 height 11
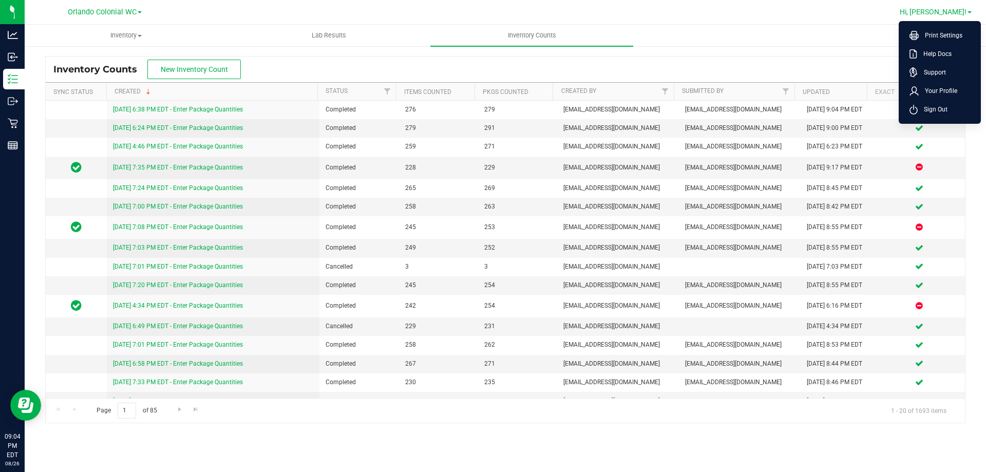
click at [519, 108] on span "Sign Out" at bounding box center [933, 109] width 30 height 10
